Goal: Task Accomplishment & Management: Manage account settings

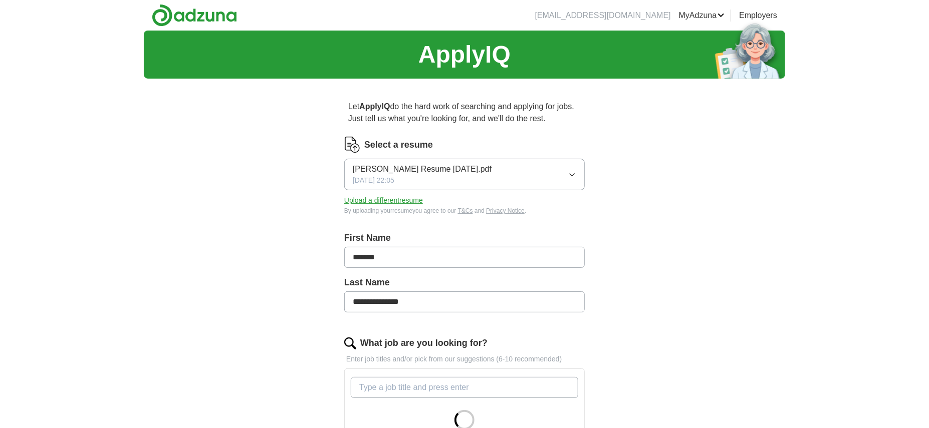
scroll to position [266, 0]
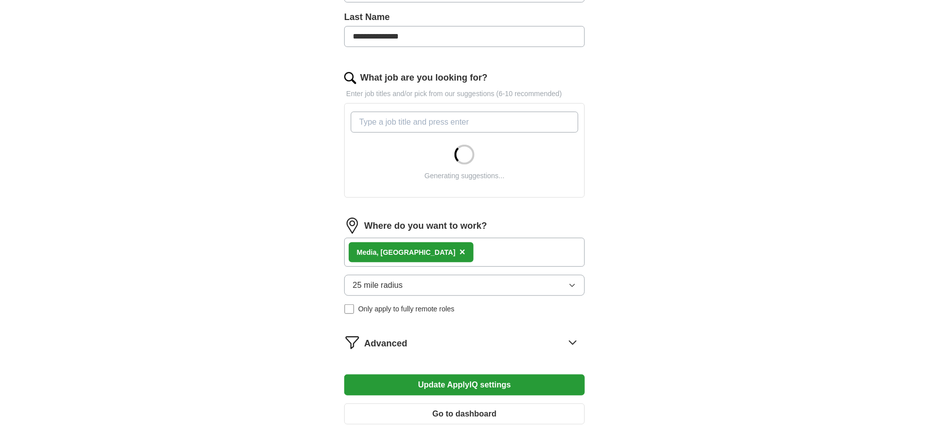
click at [460, 252] on span "×" at bounding box center [463, 252] width 6 height 11
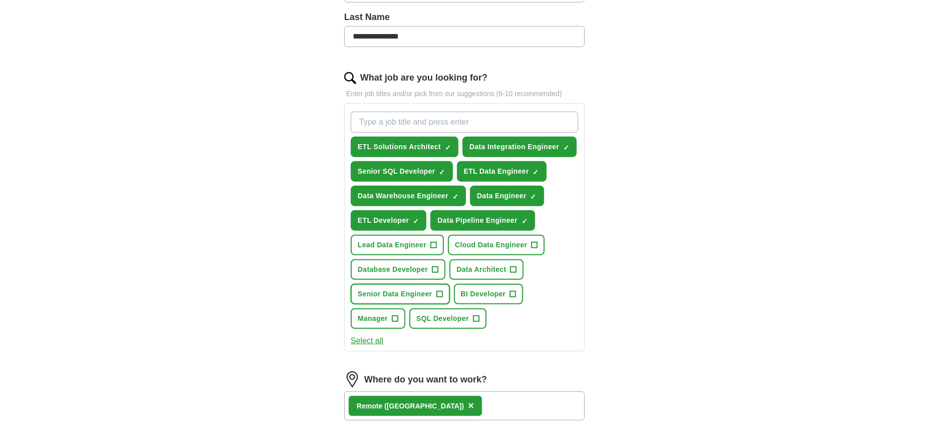
click at [439, 292] on span "+" at bounding box center [439, 295] width 6 height 8
click at [435, 245] on span "+" at bounding box center [434, 246] width 6 height 8
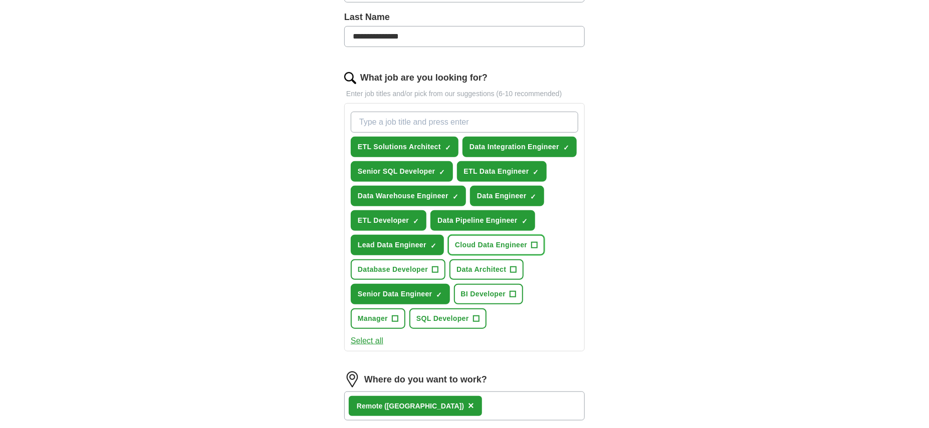
click at [529, 241] on button "Cloud Data Engineer +" at bounding box center [496, 245] width 97 height 21
click at [438, 267] on span "+" at bounding box center [435, 270] width 6 height 8
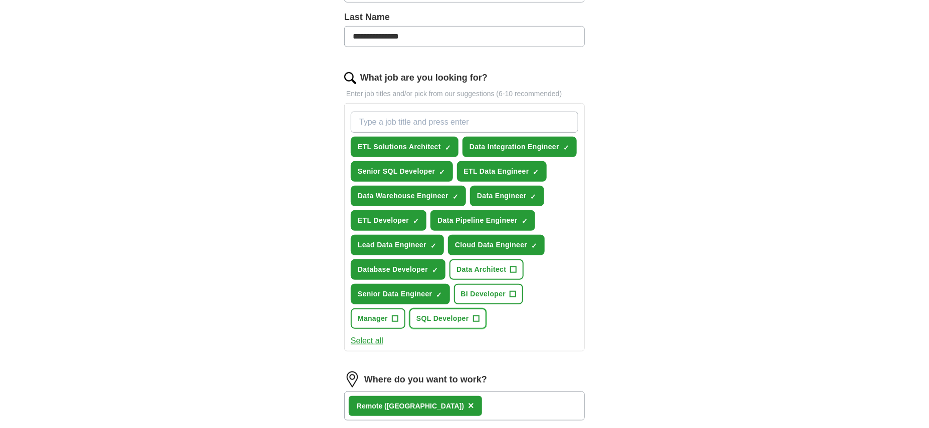
click at [475, 317] on span "+" at bounding box center [476, 319] width 6 height 8
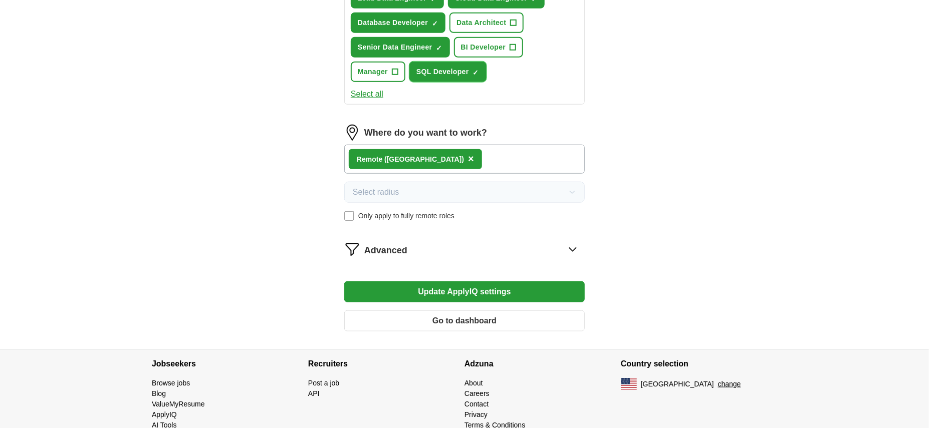
scroll to position [527, 0]
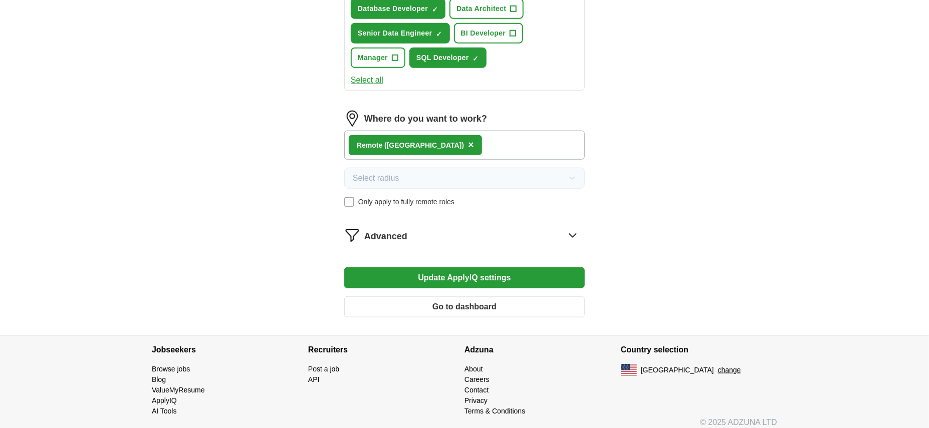
click at [494, 278] on button "Update ApplyIQ settings" at bounding box center [464, 278] width 241 height 21
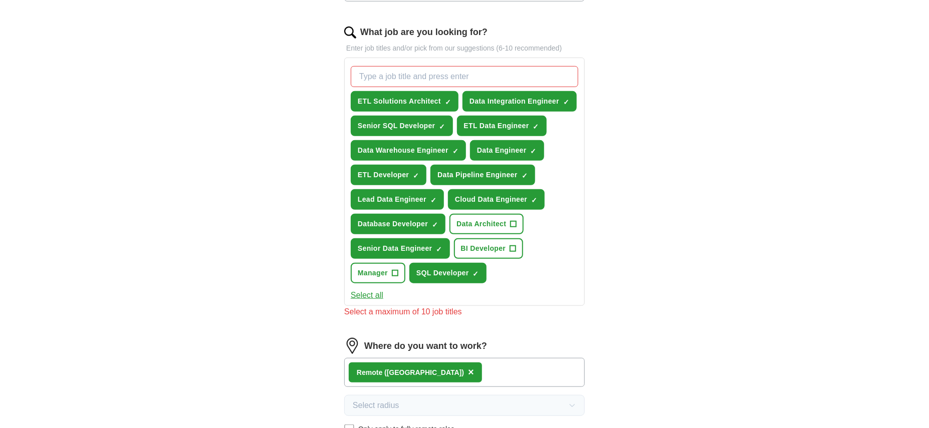
scroll to position [306, 0]
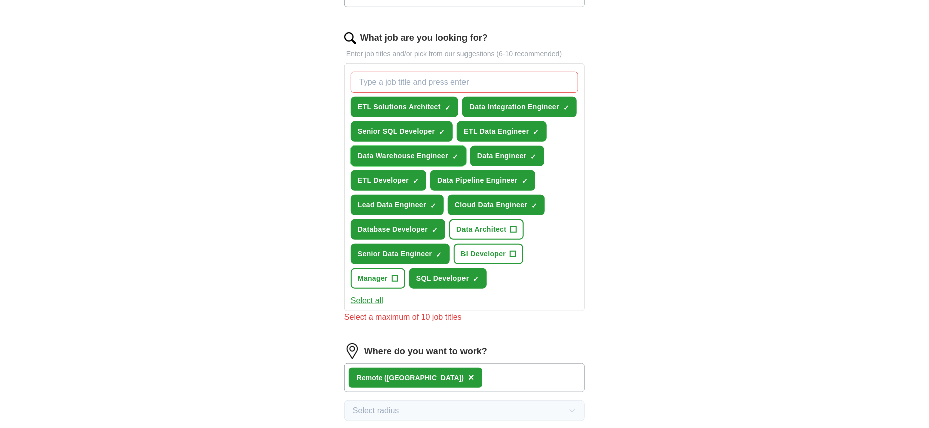
click at [0, 0] on span "×" at bounding box center [0, 0] width 0 height 0
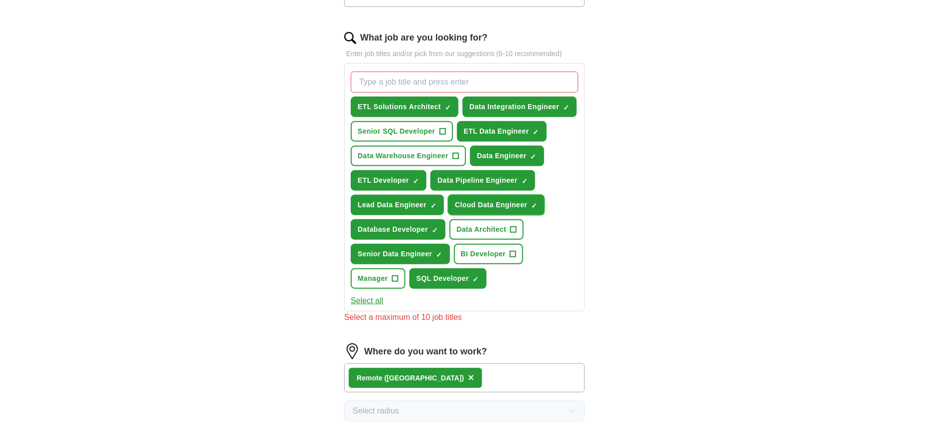
click at [540, 203] on button "Cloud Data Engineer ✓ ×" at bounding box center [496, 205] width 97 height 21
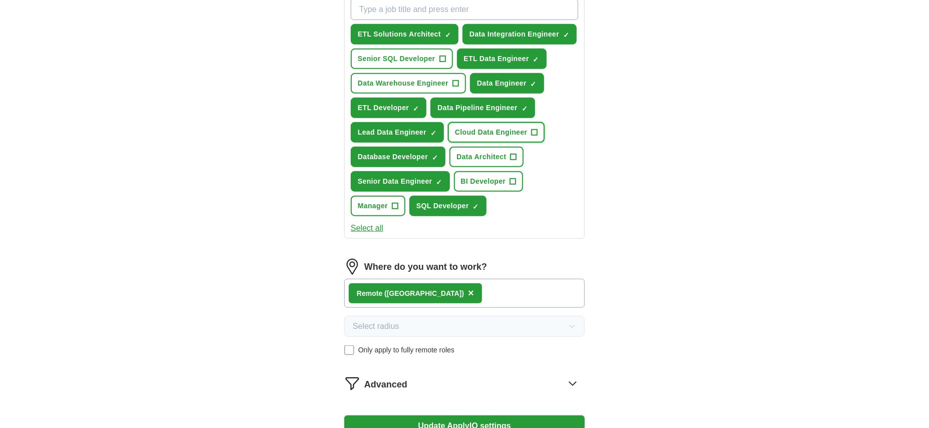
scroll to position [534, 0]
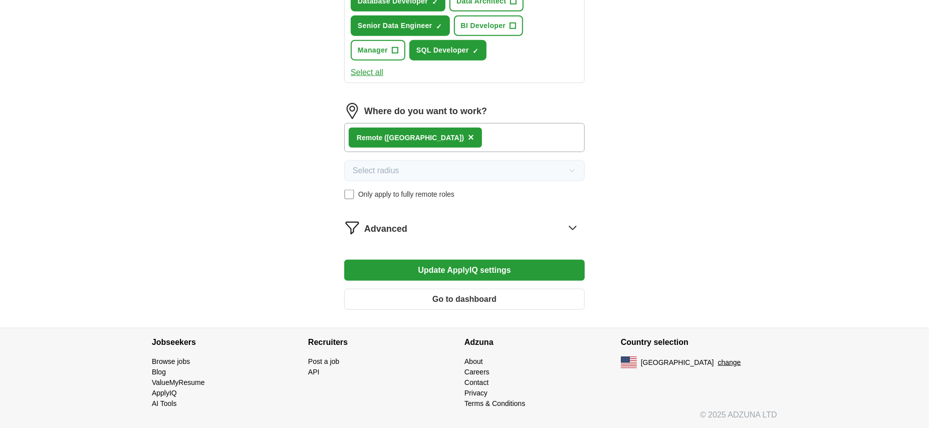
click at [519, 275] on button "Update ApplyIQ settings" at bounding box center [464, 270] width 241 height 21
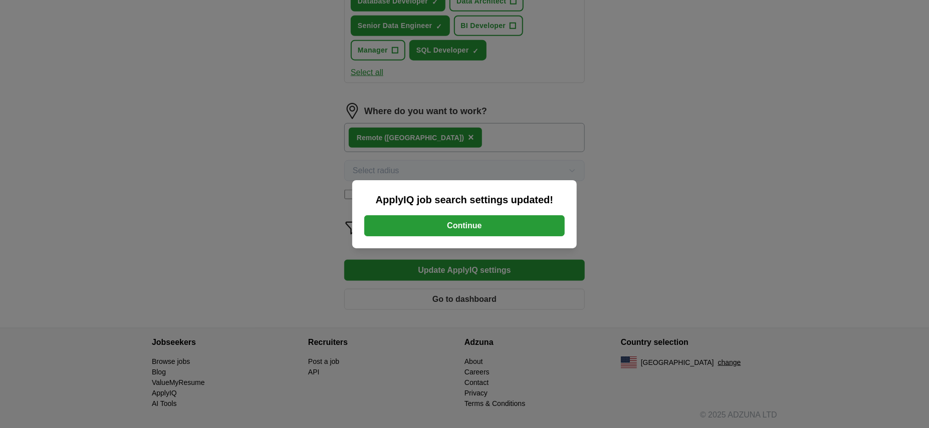
click at [509, 225] on button "Continue" at bounding box center [464, 225] width 200 height 21
